Goal: Information Seeking & Learning: Learn about a topic

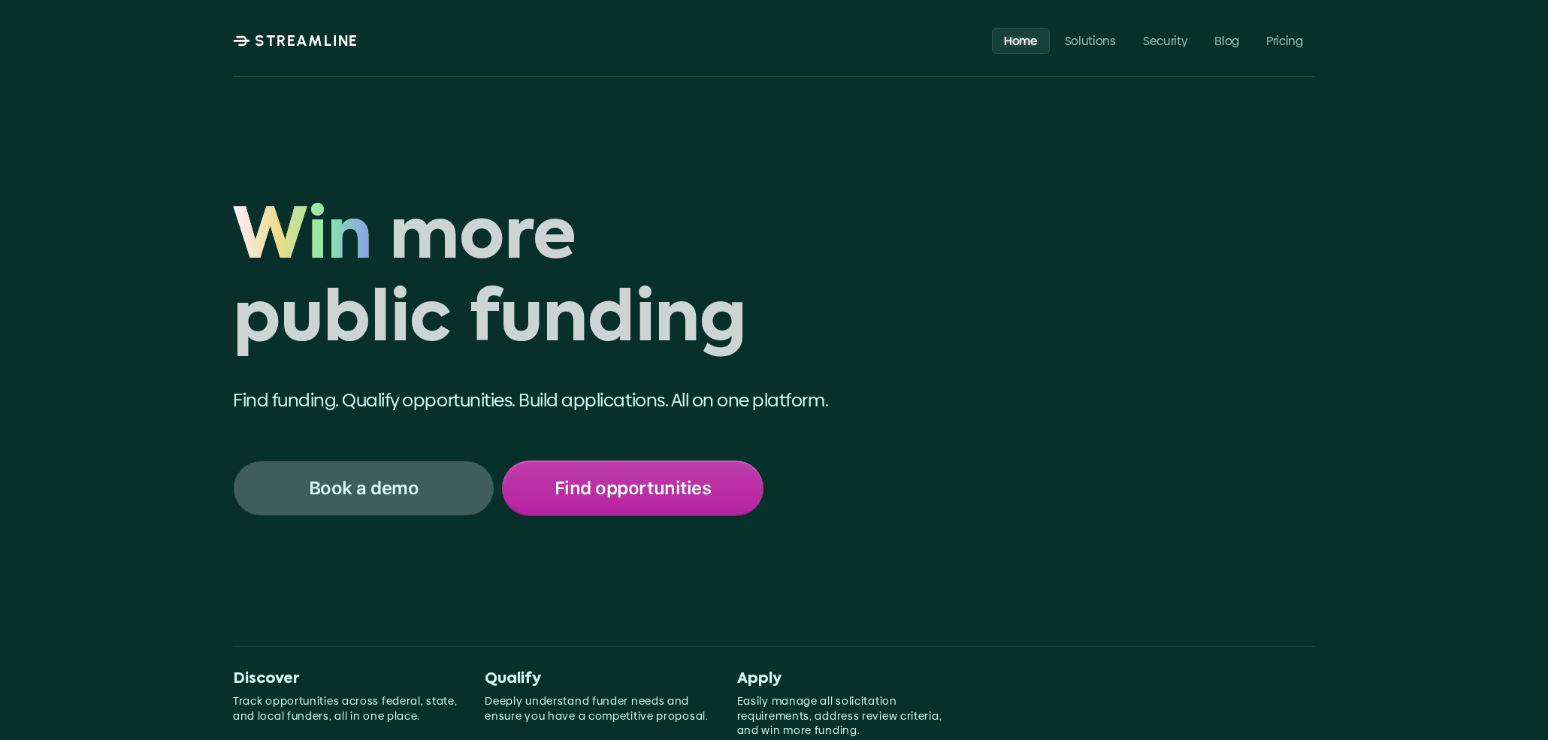
click at [590, 482] on p "Find opportunities" at bounding box center [632, 489] width 156 height 20
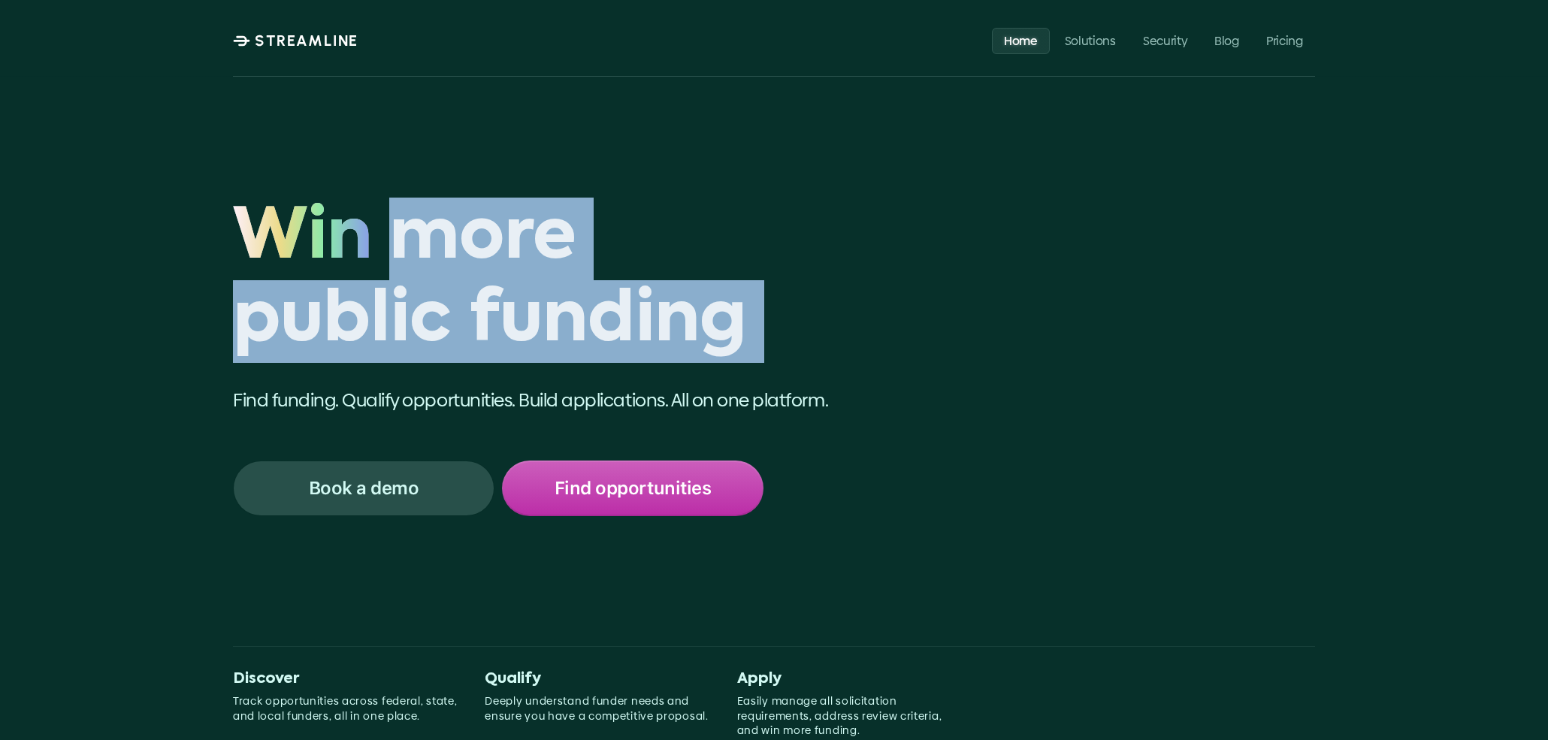
drag, startPoint x: 250, startPoint y: 234, endPoint x: 400, endPoint y: 242, distance: 149.7
click at [400, 242] on div "Win more public funding Win" at bounding box center [576, 281] width 687 height 166
click at [400, 242] on h1 "Win more public funding" at bounding box center [576, 281] width 687 height 166
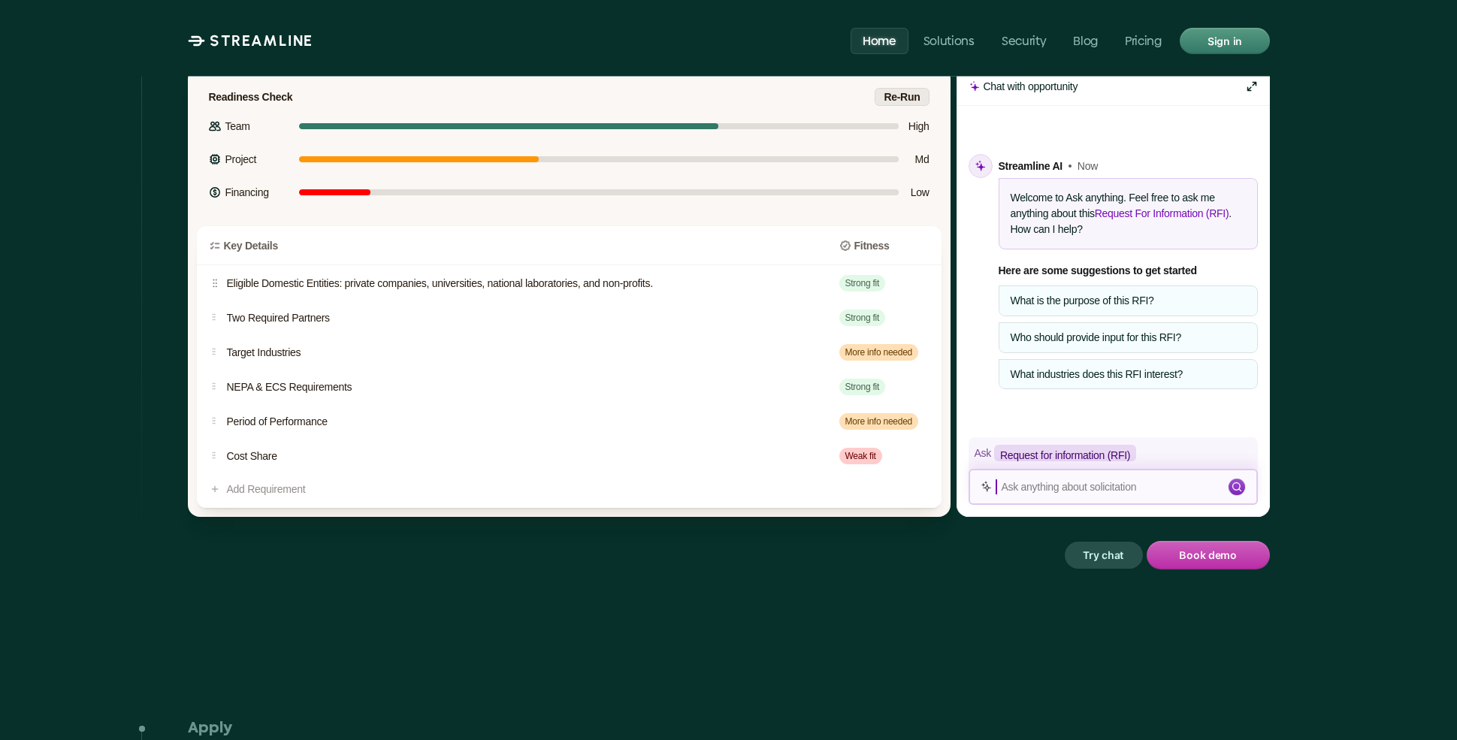
scroll to position [1392, 0]
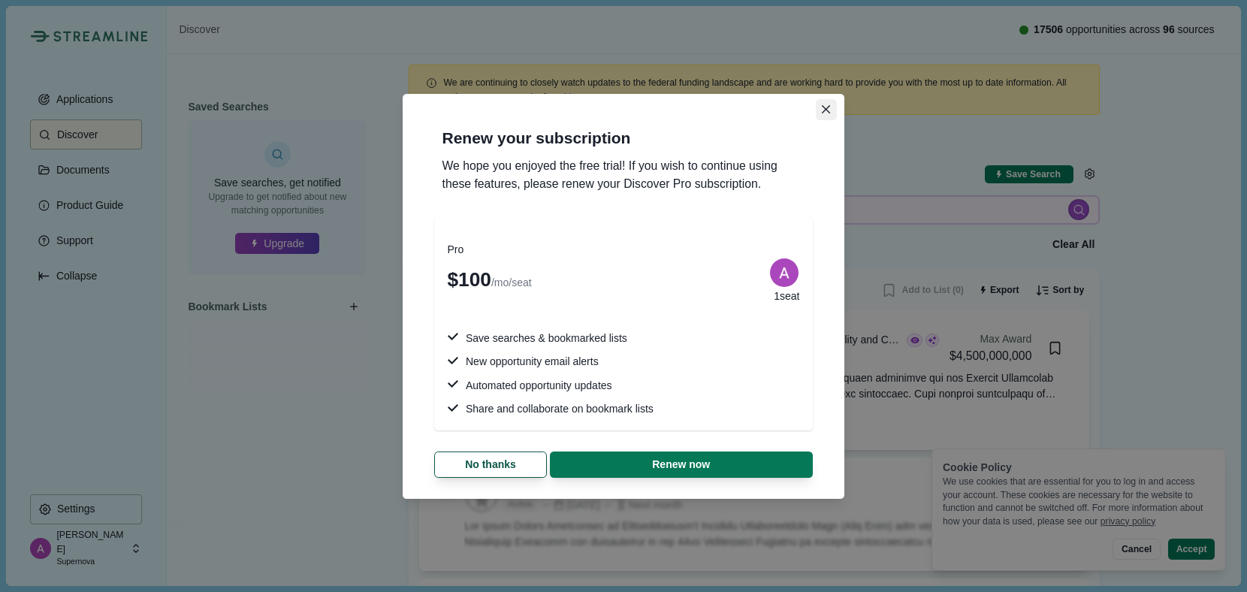
click at [825, 112] on icon "Close" at bounding box center [826, 109] width 8 height 8
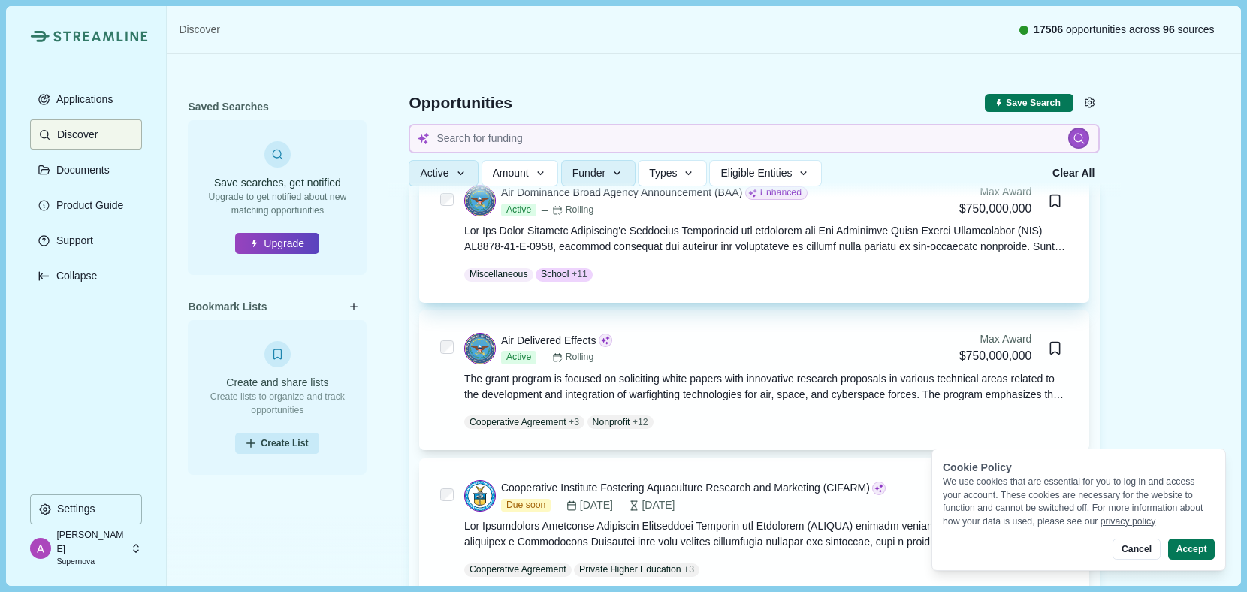
scroll to position [816, 0]
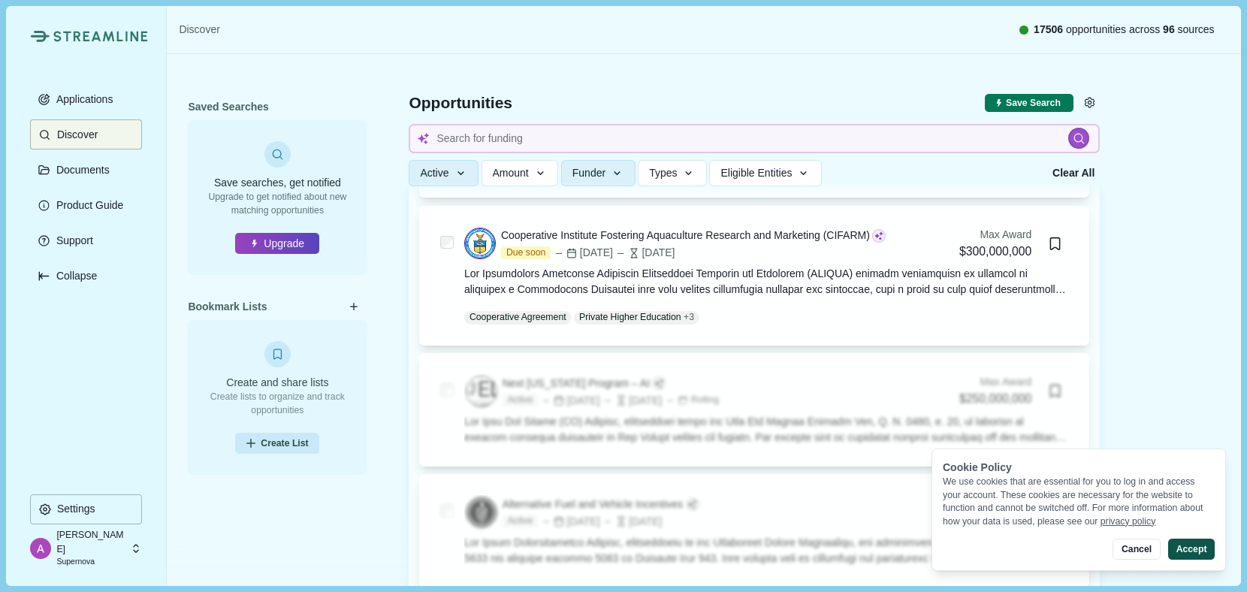
click at [1195, 548] on button "Accept" at bounding box center [1191, 549] width 47 height 21
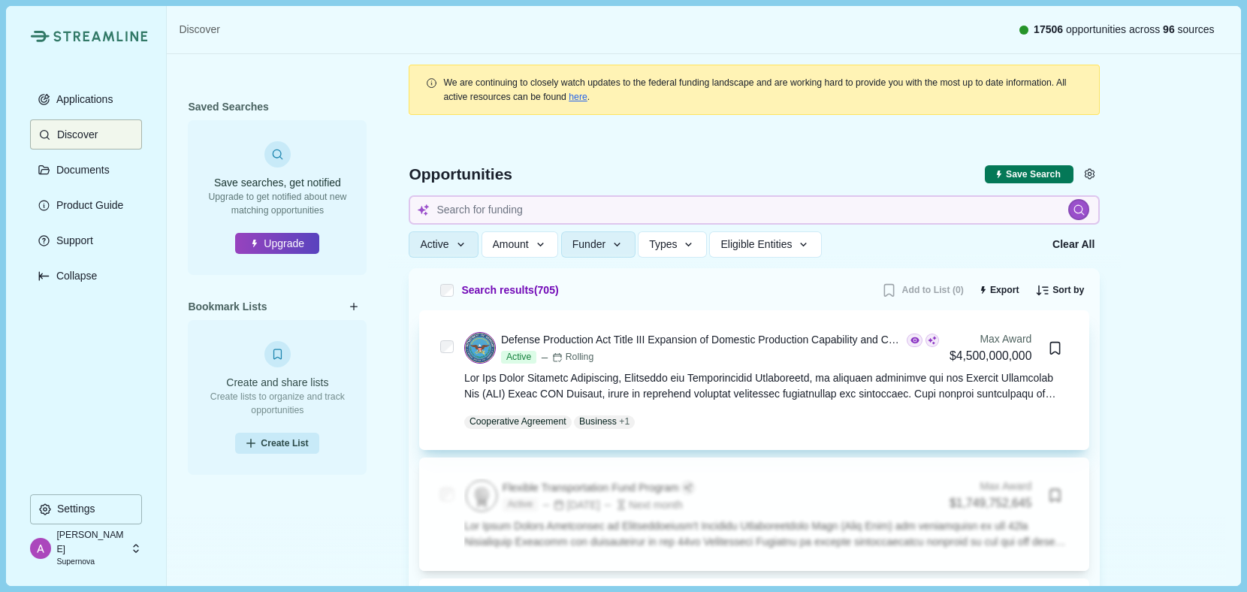
scroll to position [3, 0]
